Goal: Task Accomplishment & Management: Complete application form

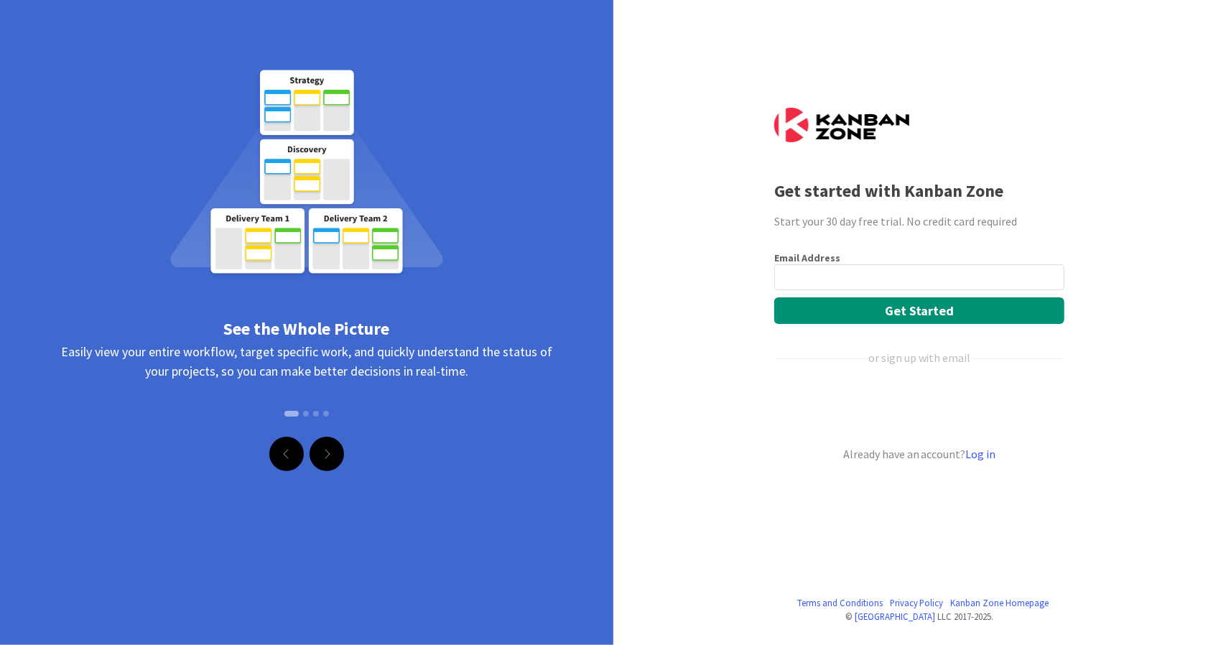
click at [333, 331] on div "See the Whole Picture" at bounding box center [306, 329] width 513 height 26
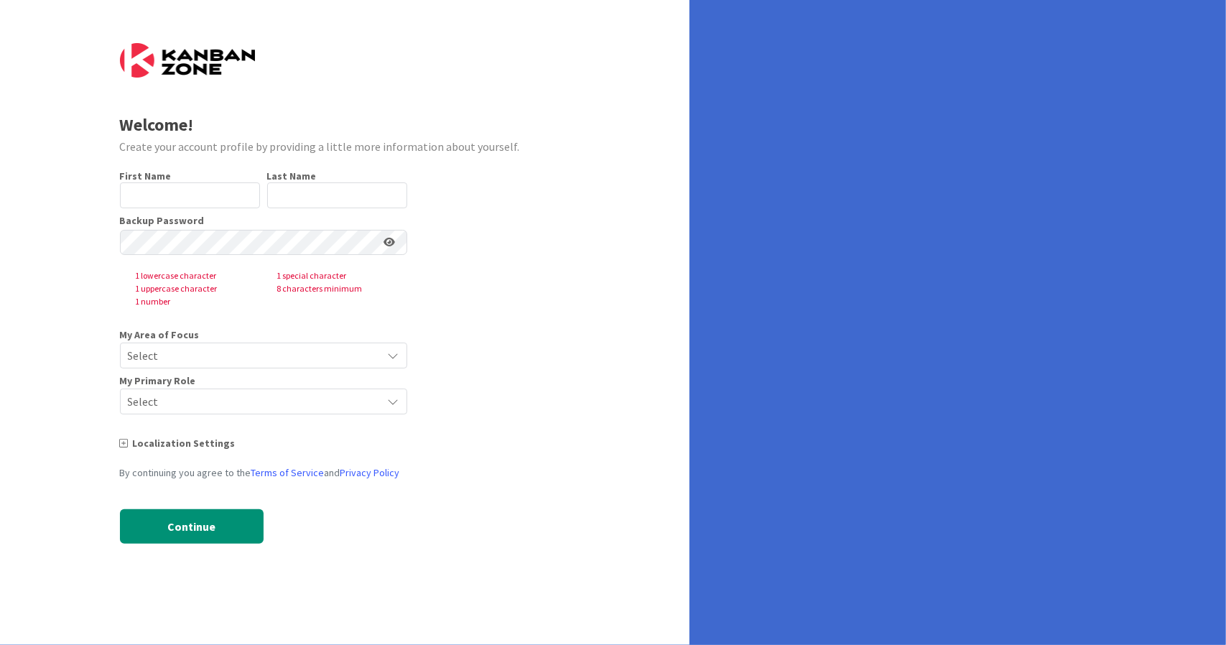
type input "kumaraswamy"
type input "[PERSON_NAME]"
click at [394, 359] on icon at bounding box center [393, 355] width 11 height 11
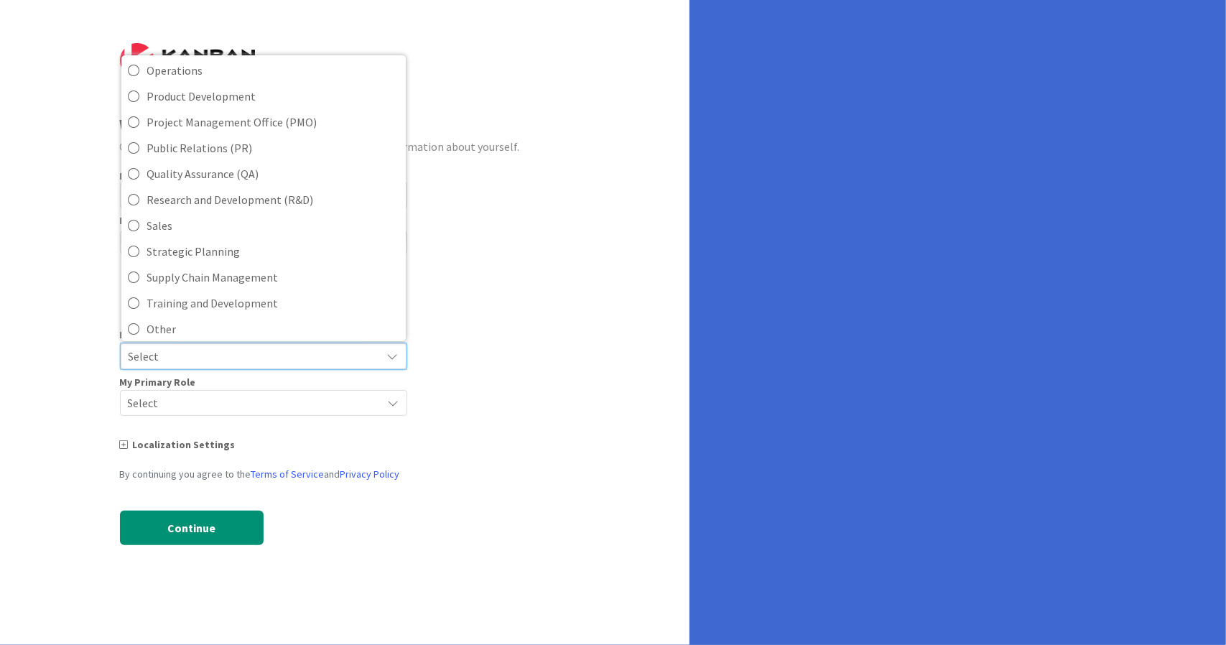
scroll to position [359, 0]
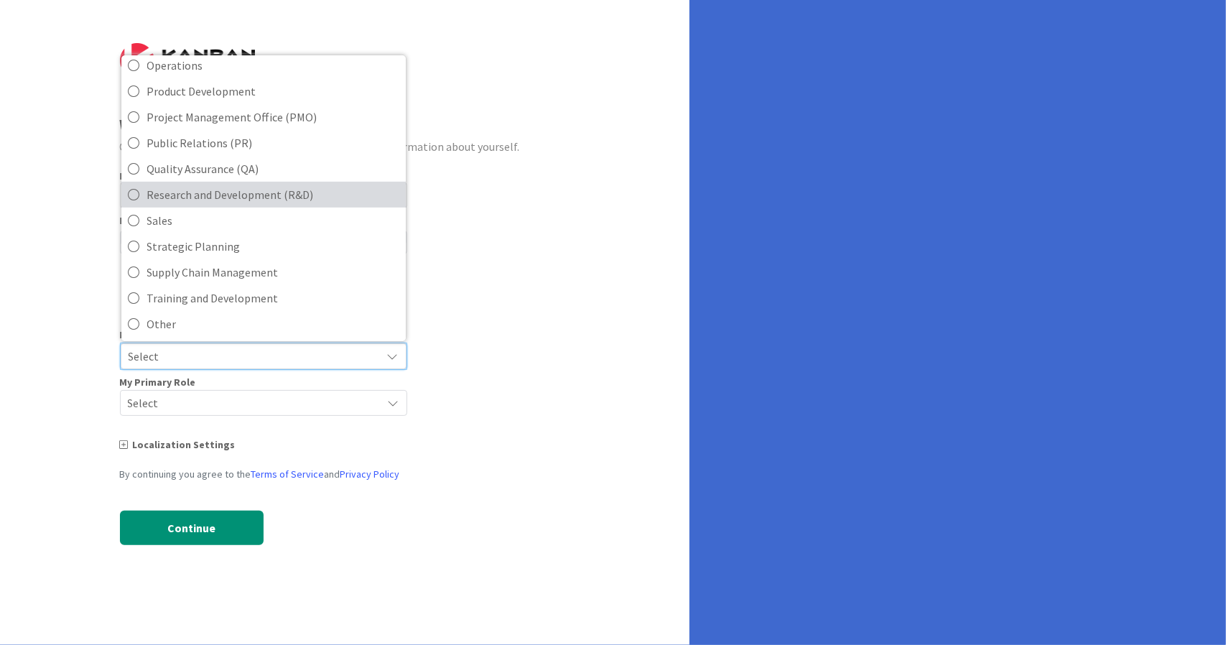
click at [134, 188] on icon at bounding box center [134, 195] width 11 height 22
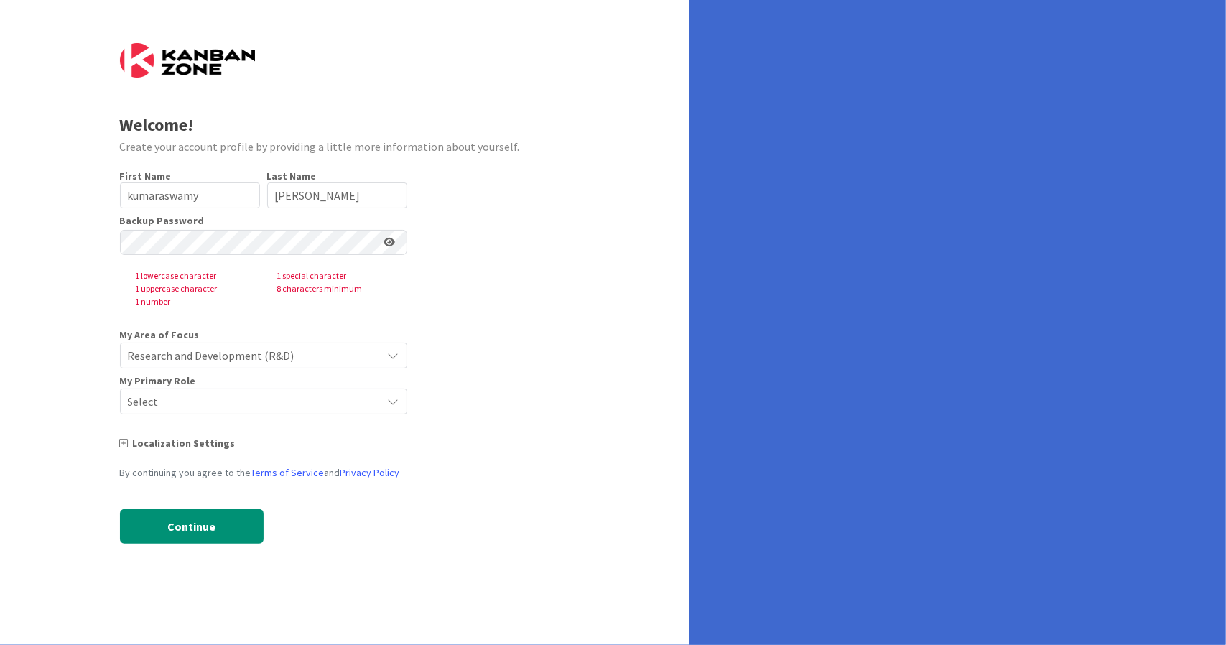
click at [193, 407] on span "Select" at bounding box center [251, 402] width 247 height 20
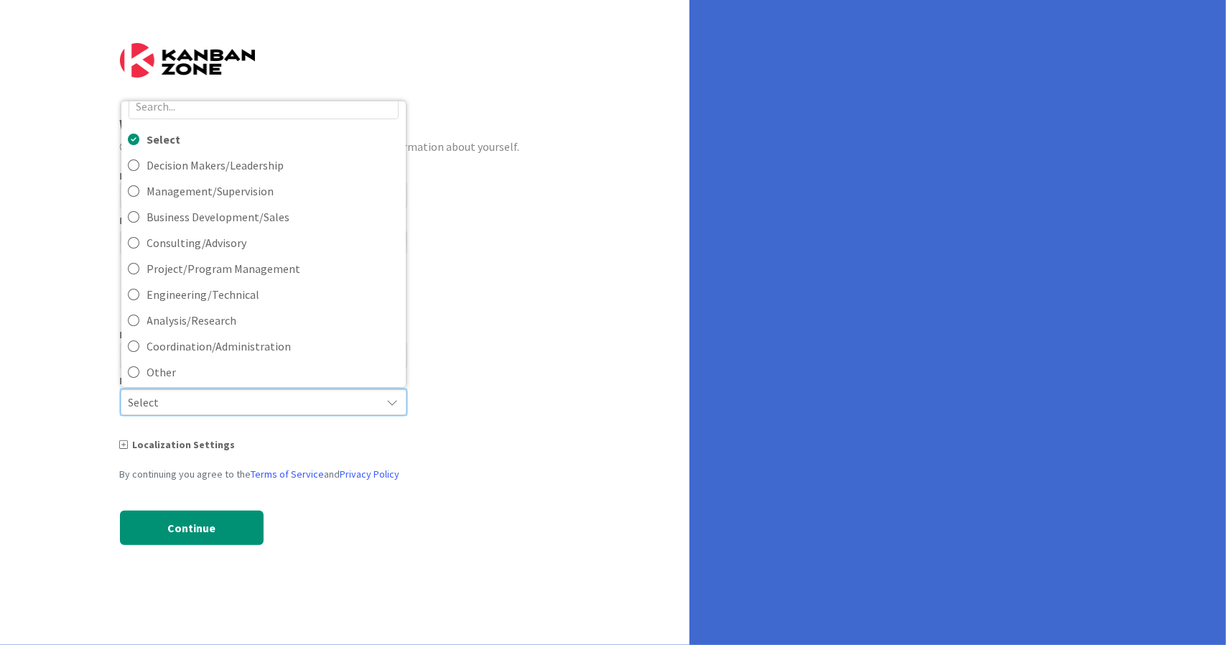
scroll to position [23, 0]
click at [137, 156] on icon at bounding box center [134, 163] width 11 height 22
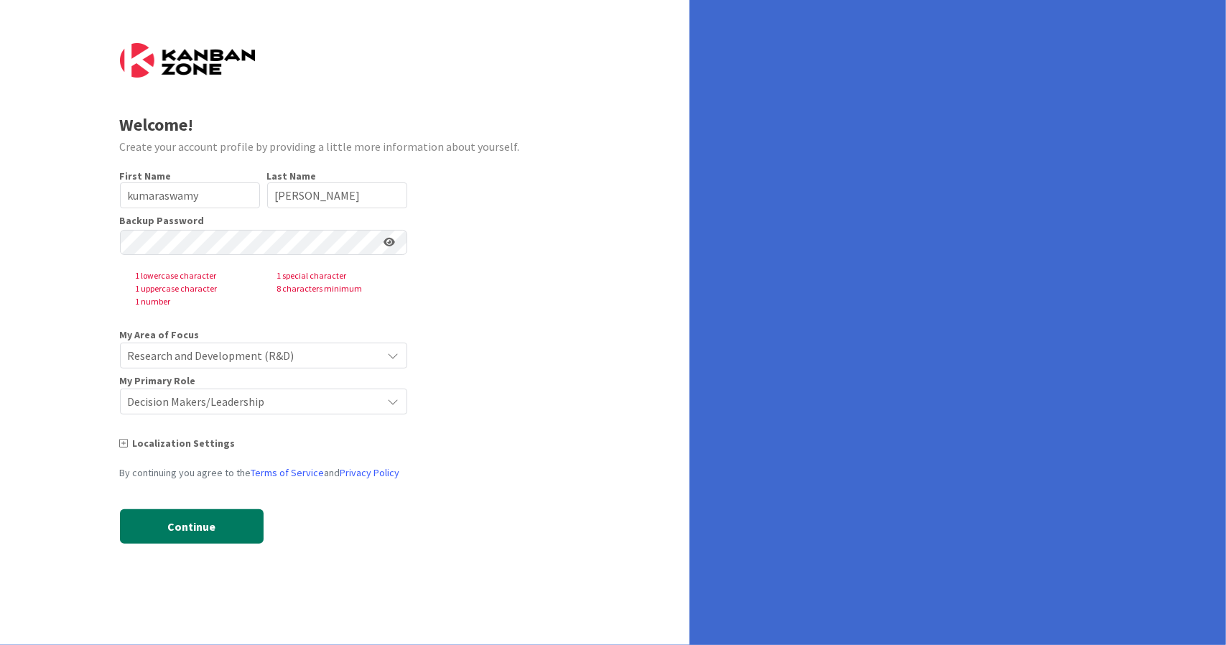
click at [198, 514] on button "Continue" at bounding box center [192, 526] width 144 height 34
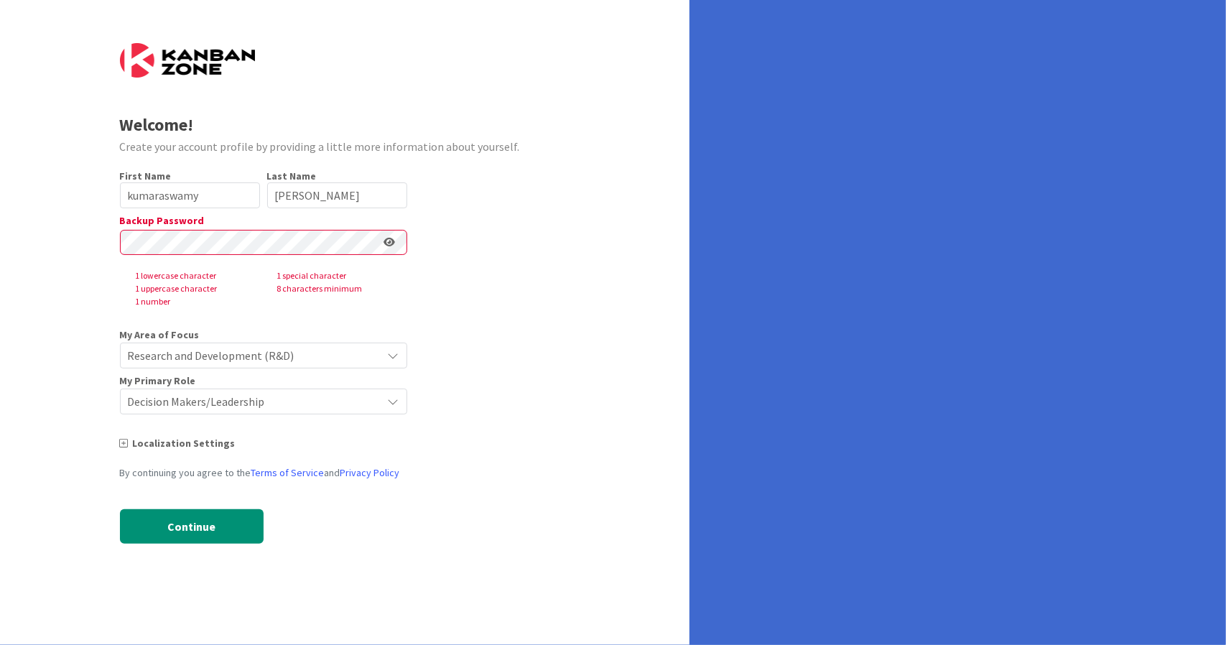
click at [609, 211] on div "Welcome! Create your account profile by providing a little more information abo…" at bounding box center [345, 322] width 690 height 645
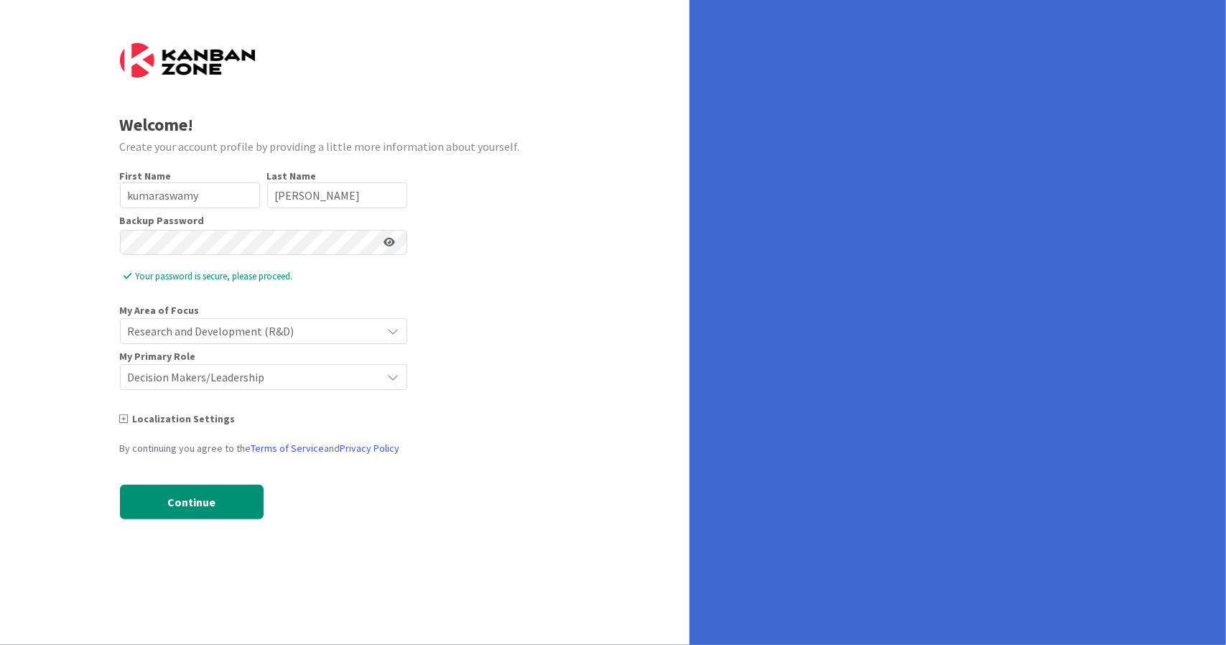
click at [387, 245] on icon at bounding box center [389, 242] width 11 height 10
click at [216, 496] on button "Continue" at bounding box center [192, 502] width 144 height 34
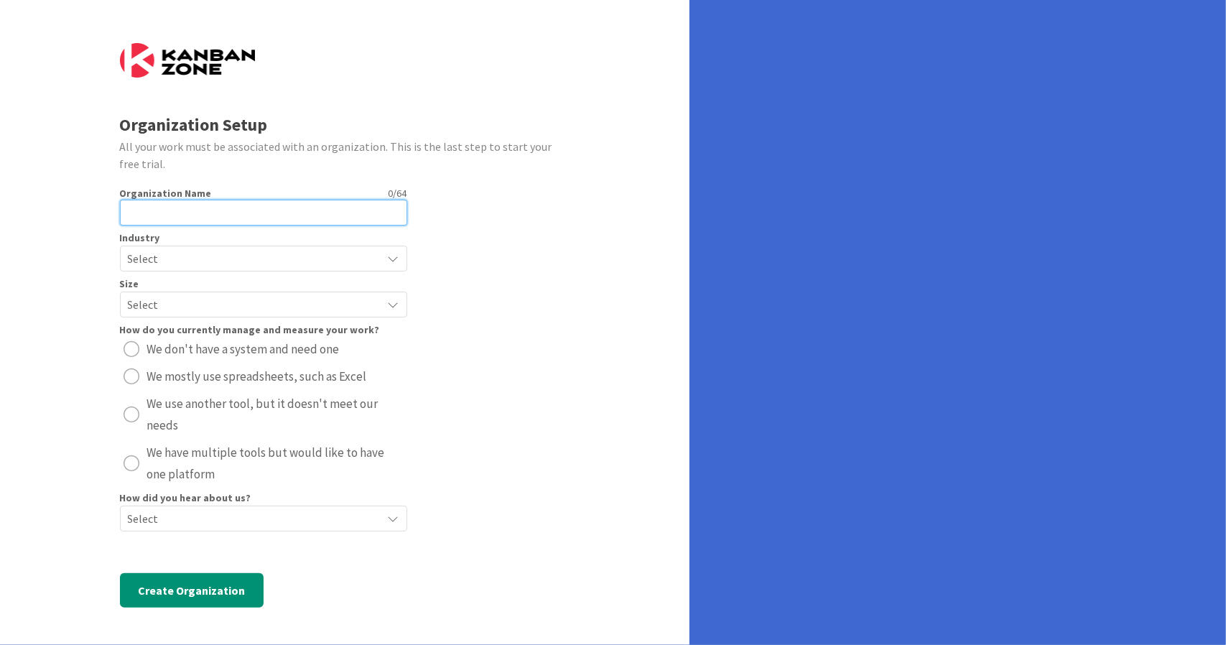
click at [182, 223] on input "text" at bounding box center [263, 213] width 287 height 26
click at [188, 263] on span "Select" at bounding box center [251, 259] width 247 height 20
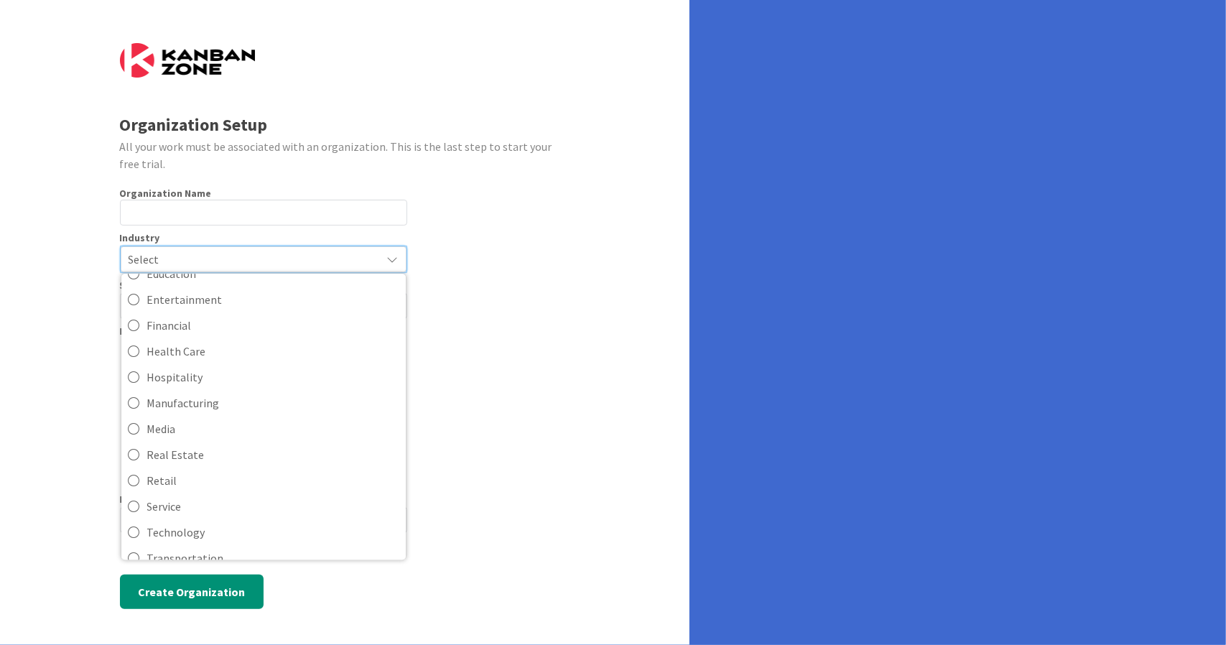
scroll to position [137, 0]
click at [130, 346] on icon at bounding box center [134, 352] width 11 height 22
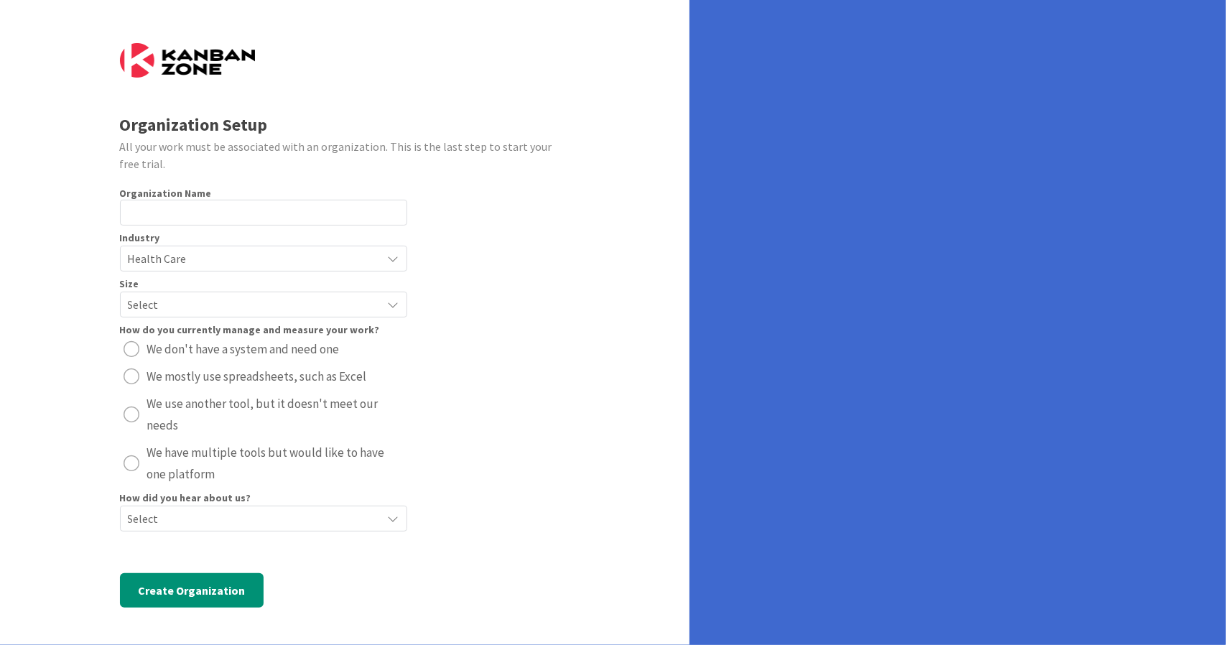
click at [131, 456] on div "radio" at bounding box center [132, 464] width 16 height 16
click at [236, 527] on span "Select" at bounding box center [251, 519] width 247 height 20
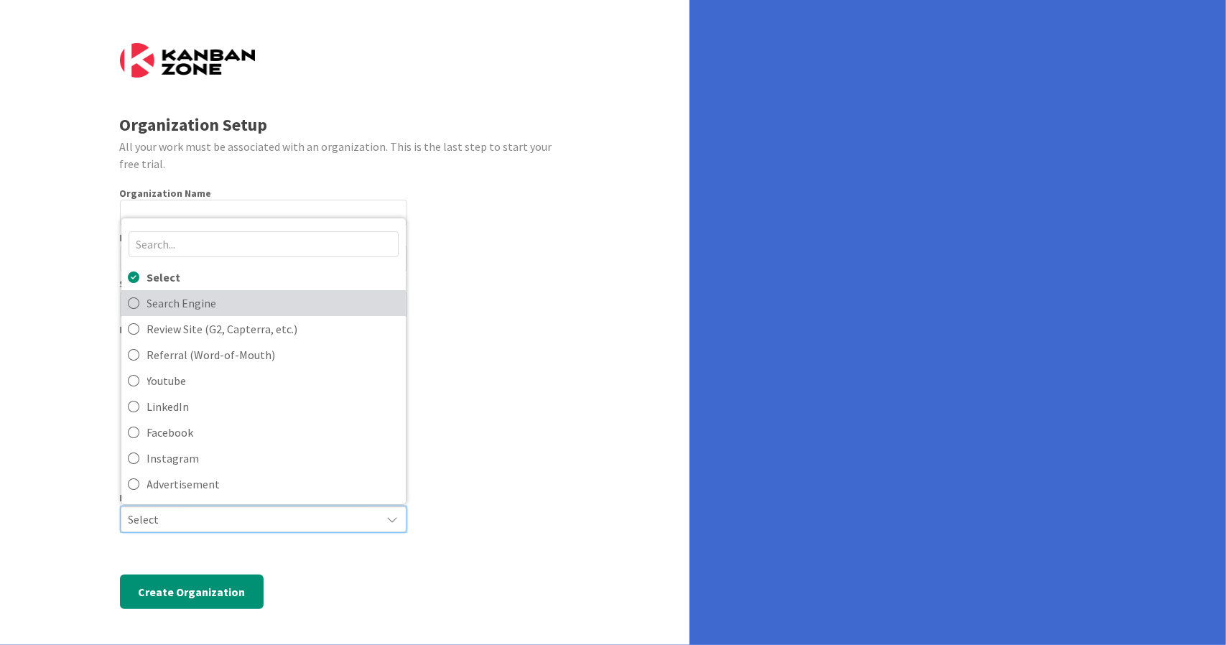
click at [175, 305] on span "Search Engine" at bounding box center [272, 303] width 251 height 22
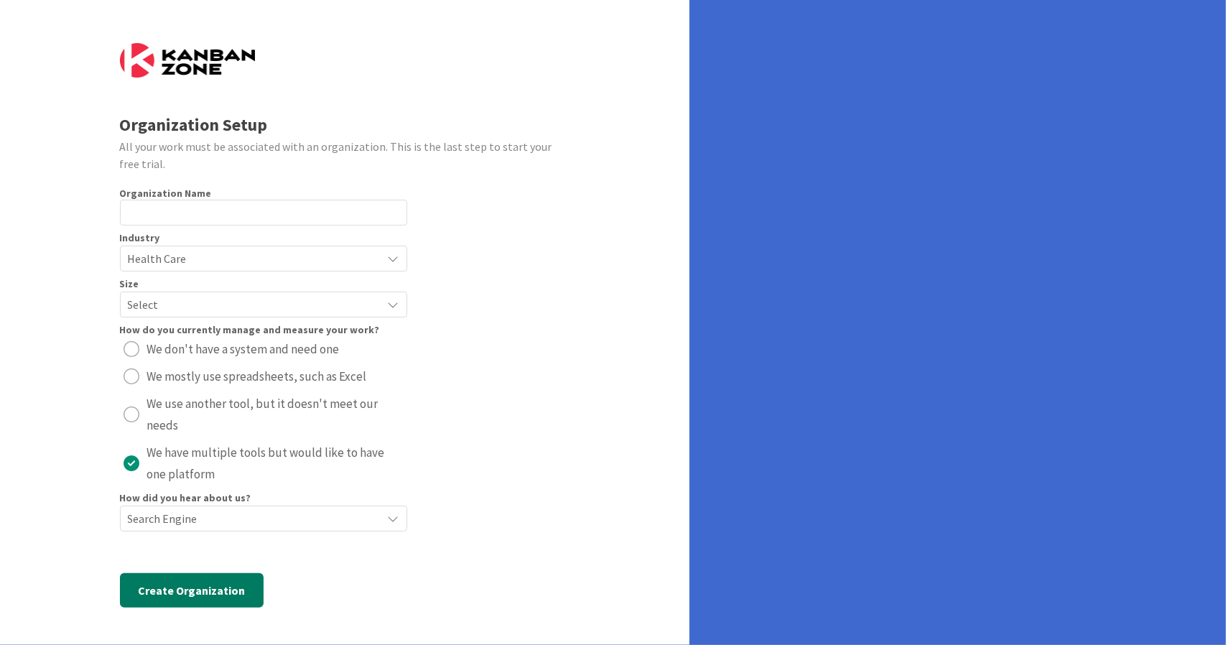
click at [202, 591] on button "Create Organization" at bounding box center [192, 590] width 144 height 34
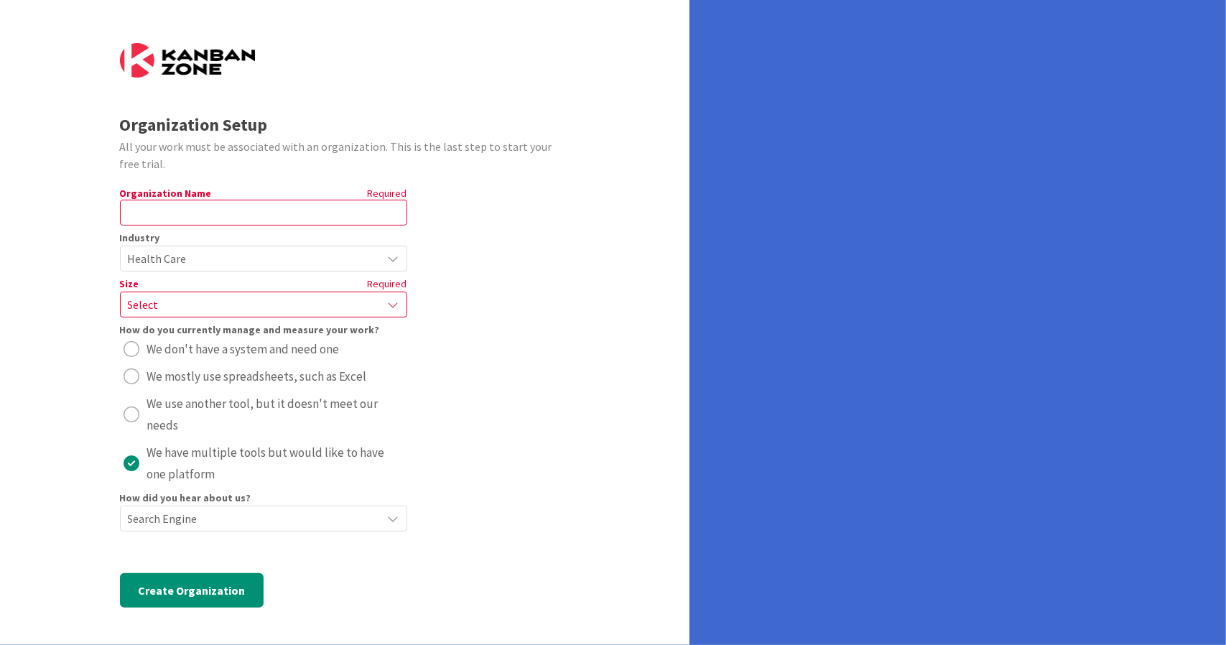
click at [214, 302] on span "Select" at bounding box center [251, 305] width 247 height 20
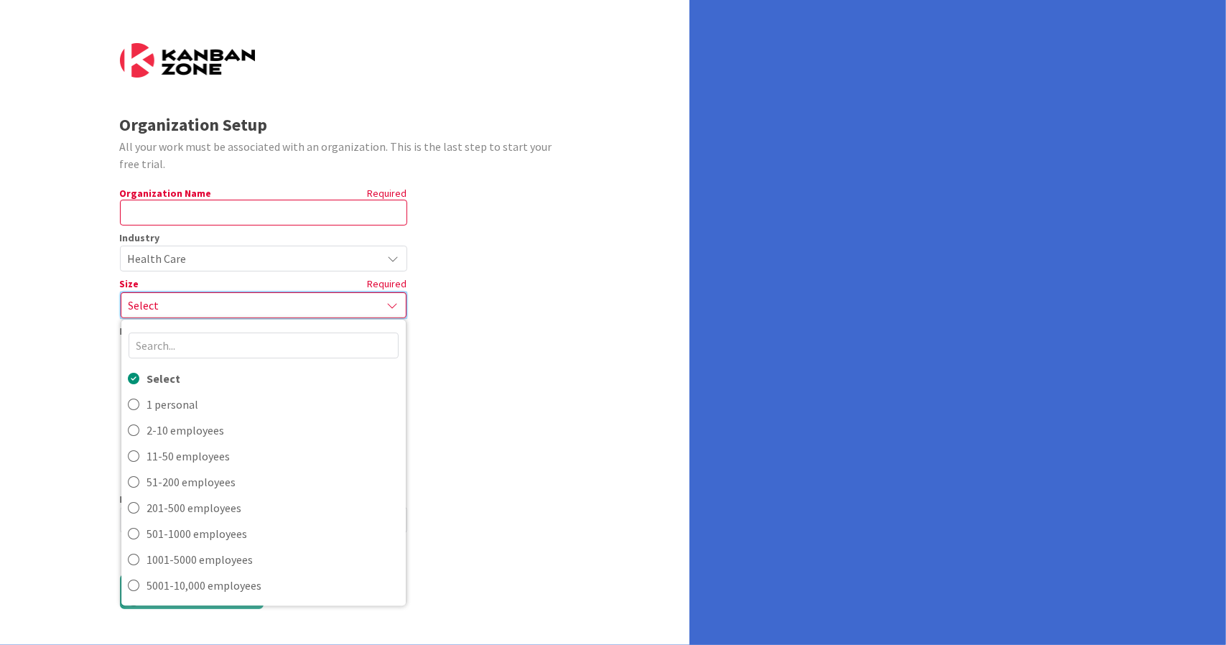
scroll to position [23, 0]
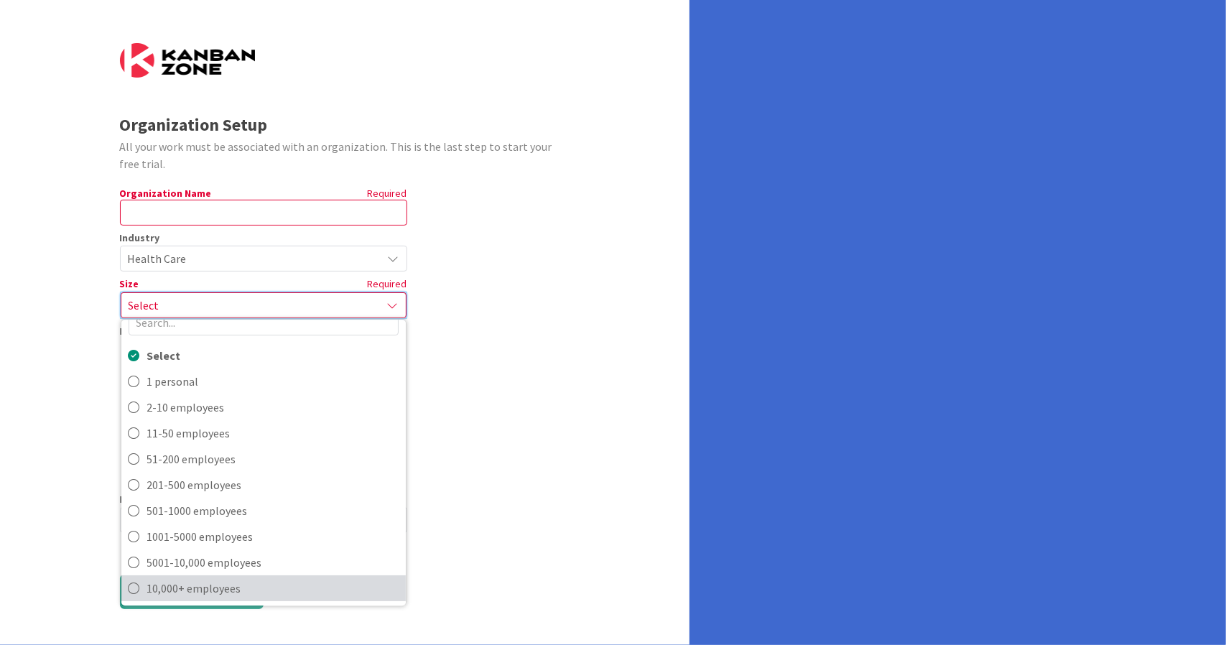
click at [279, 578] on span "10,000+ employees" at bounding box center [272, 589] width 251 height 22
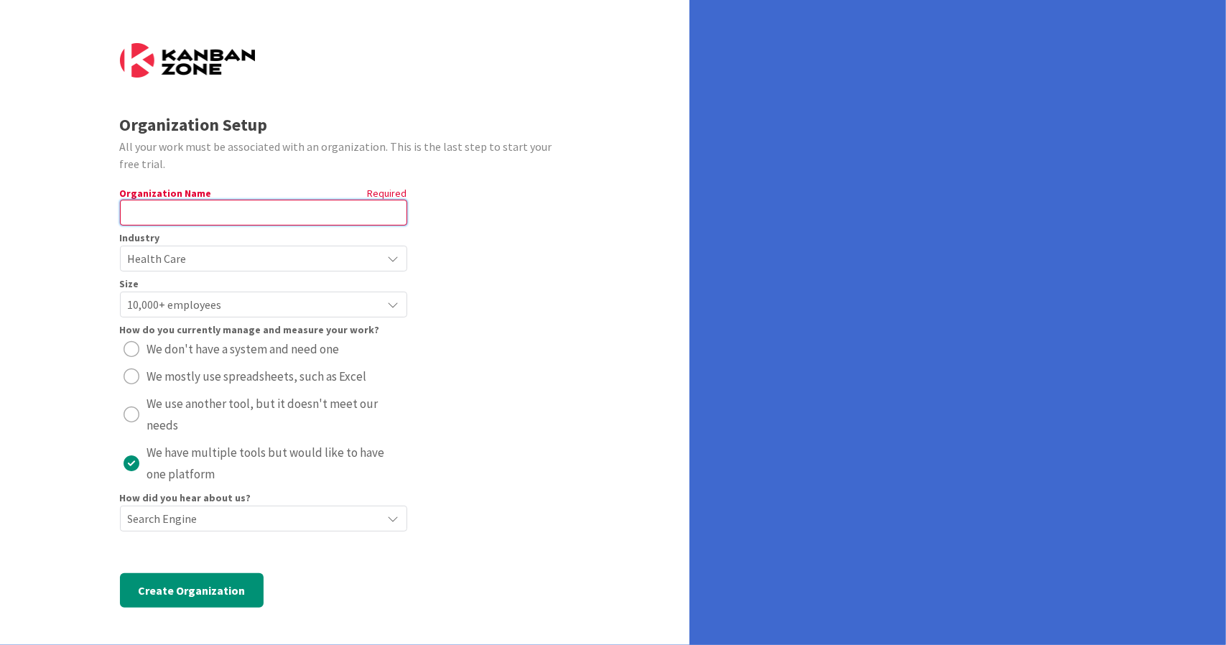
click at [210, 217] on input "text" at bounding box center [263, 213] width 287 height 26
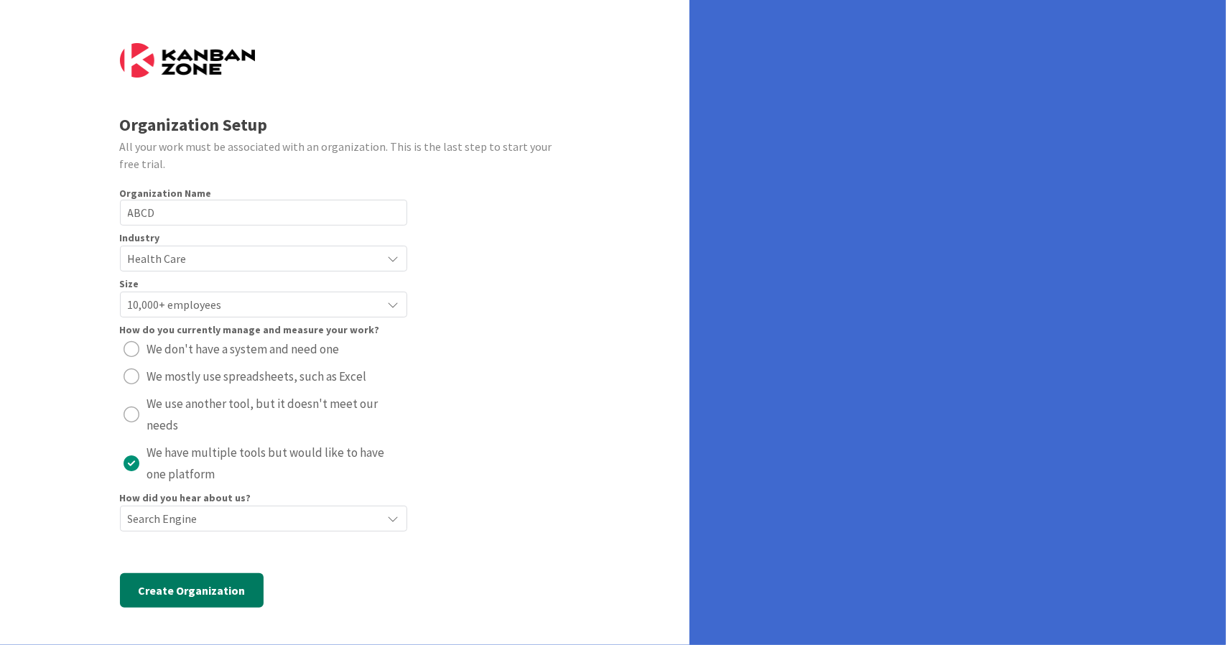
click at [185, 599] on button "Create Organization" at bounding box center [192, 590] width 144 height 34
click at [192, 213] on input "ABCD" at bounding box center [263, 213] width 287 height 26
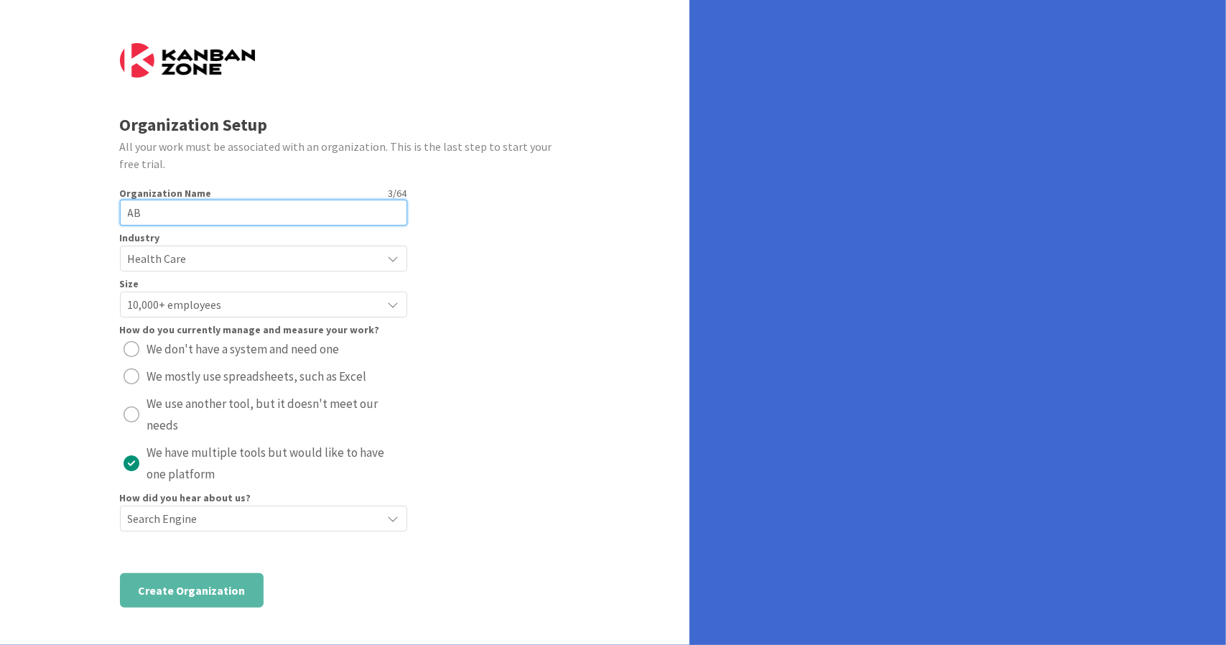
type input "A"
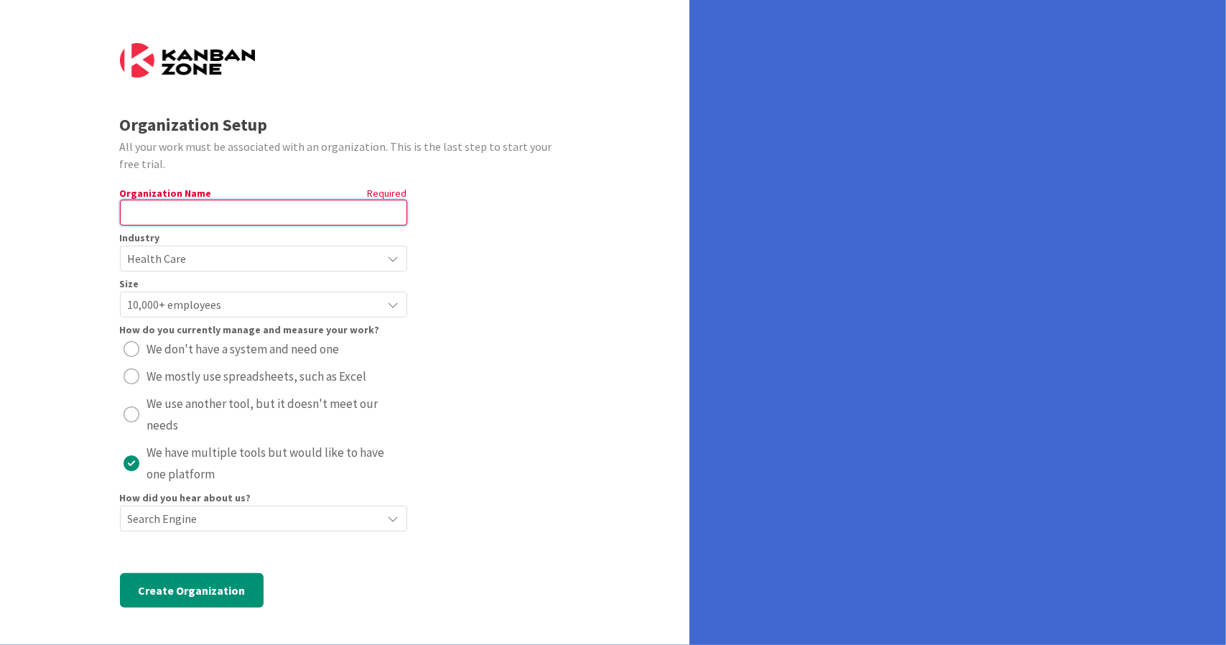
type input "B"
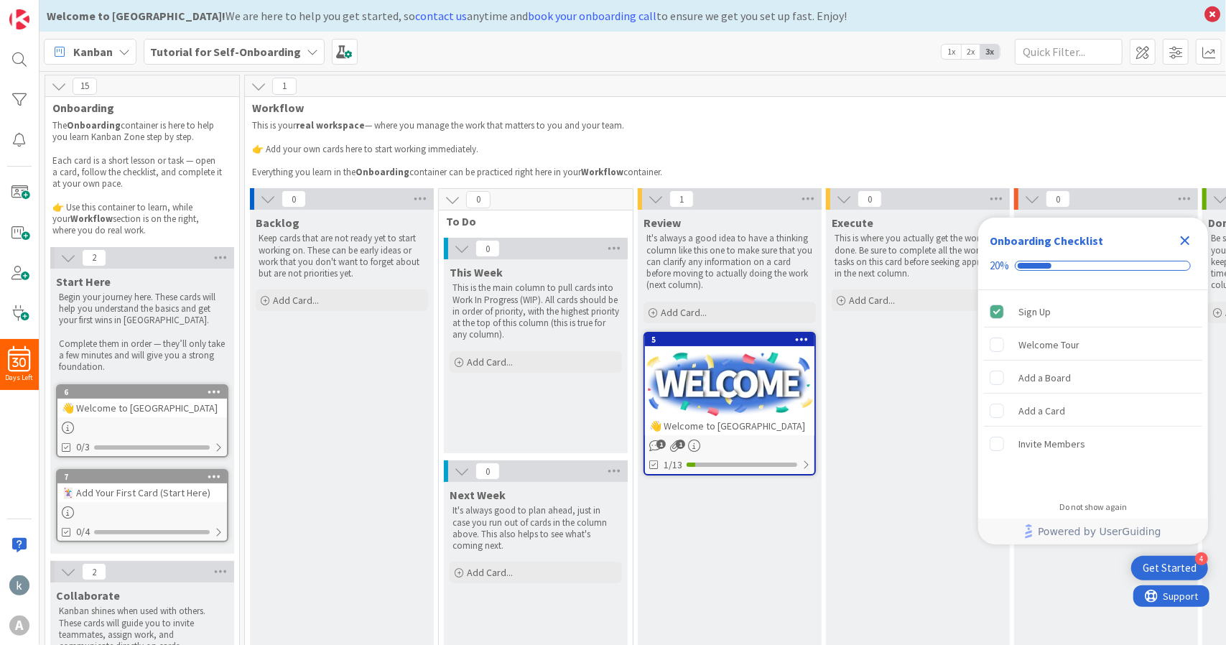
click at [1081, 117] on div "This is your real workspace — where you manage the work that matters to you and…" at bounding box center [811, 149] width 1124 height 64
click at [1186, 236] on icon "Close Checklist" at bounding box center [1185, 240] width 17 height 17
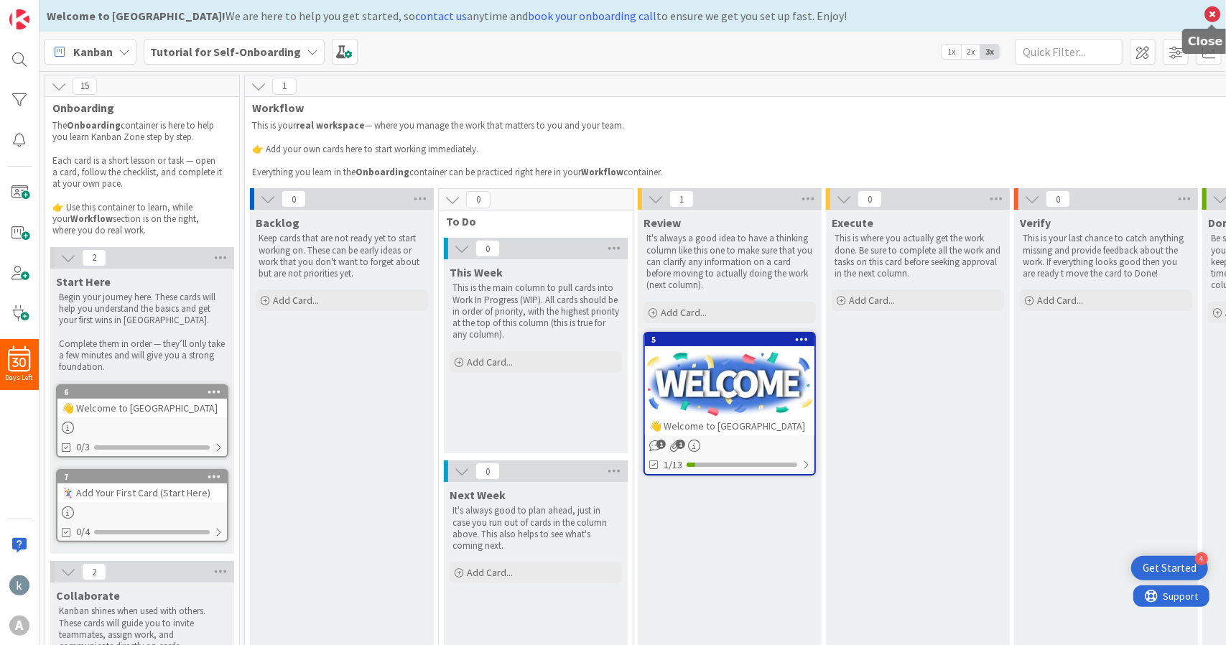
click at [1214, 10] on icon at bounding box center [1212, 14] width 19 height 20
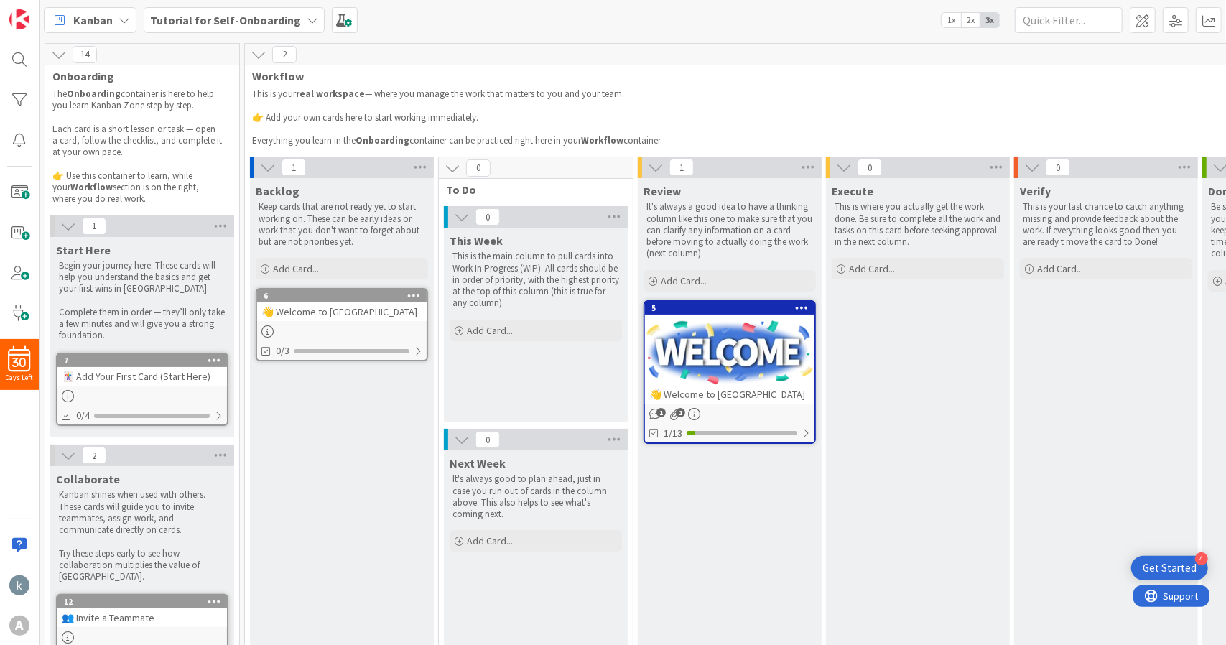
click at [122, 21] on icon at bounding box center [124, 19] width 11 height 11
